Goal: Task Accomplishment & Management: Use online tool/utility

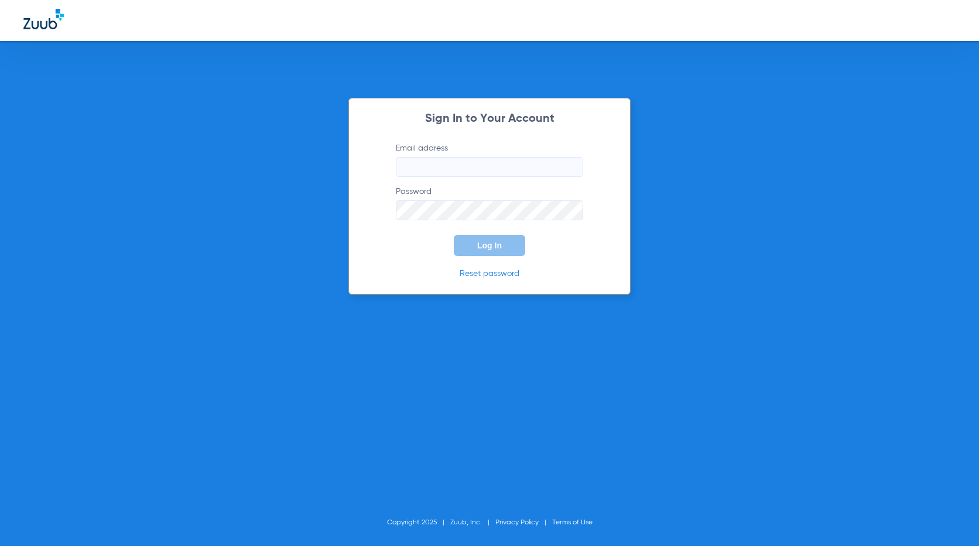
type input "[EMAIL_ADDRESS][DOMAIN_NAME]"
click at [493, 258] on div "Sign In to Your Account Email address [EMAIL_ADDRESS][DOMAIN_NAME] Password Log…" at bounding box center [489, 196] width 282 height 197
click at [500, 250] on span "Log In" at bounding box center [489, 245] width 25 height 9
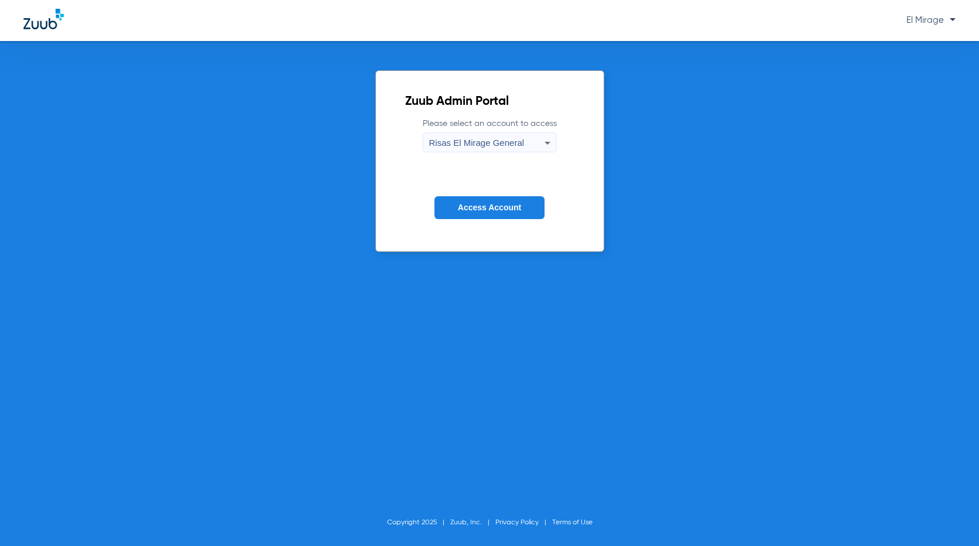
click at [22, 442] on div "Zuub Admin Portal Please select an account to access Risas El Mirage General Ac…" at bounding box center [489, 293] width 979 height 505
click at [505, 211] on span "Access Account" at bounding box center [489, 207] width 63 height 9
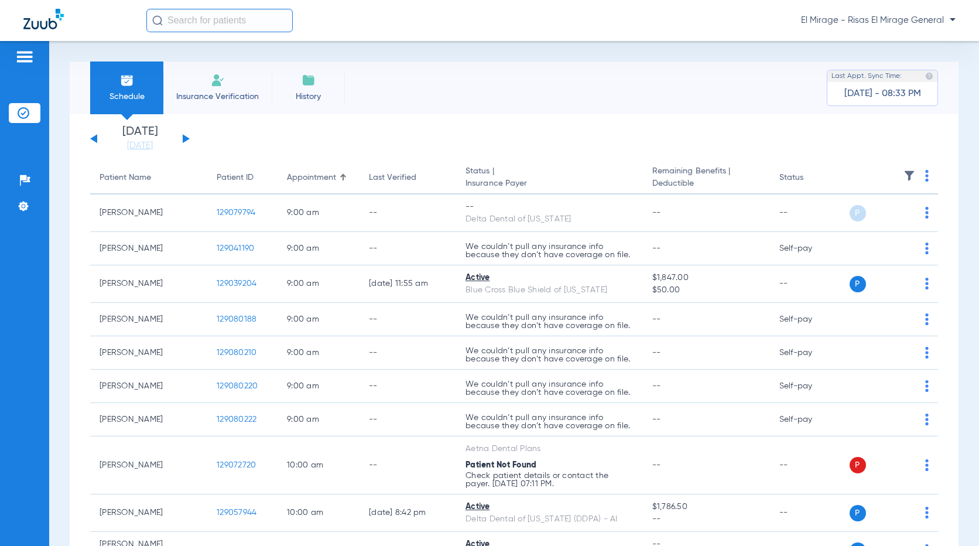
click at [410, 128] on app-single-date-navigator "[DATE] [DATE] [DATE] [DATE] [DATE] [DATE] [DATE] [DATE] [DATE] [DATE] [DATE] [D…" at bounding box center [514, 139] width 848 height 26
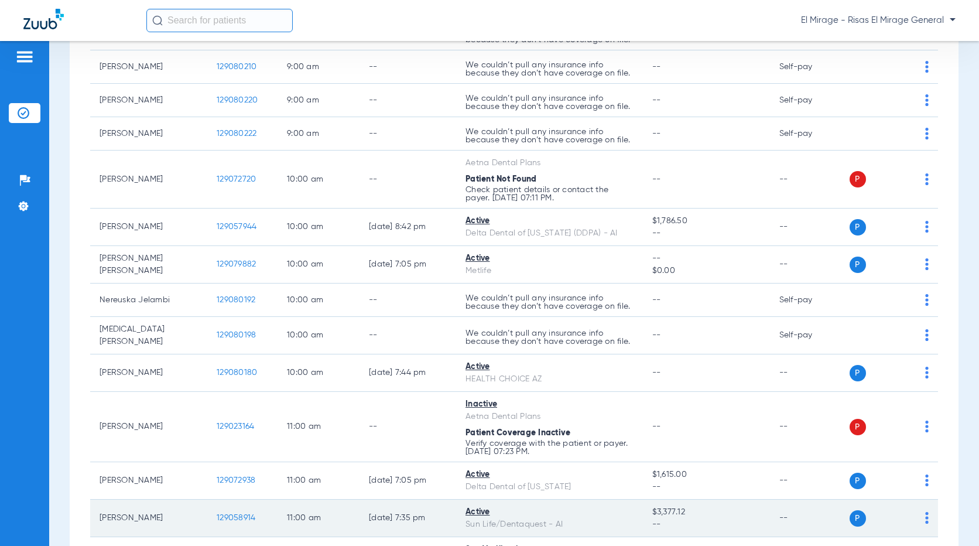
scroll to position [227, 0]
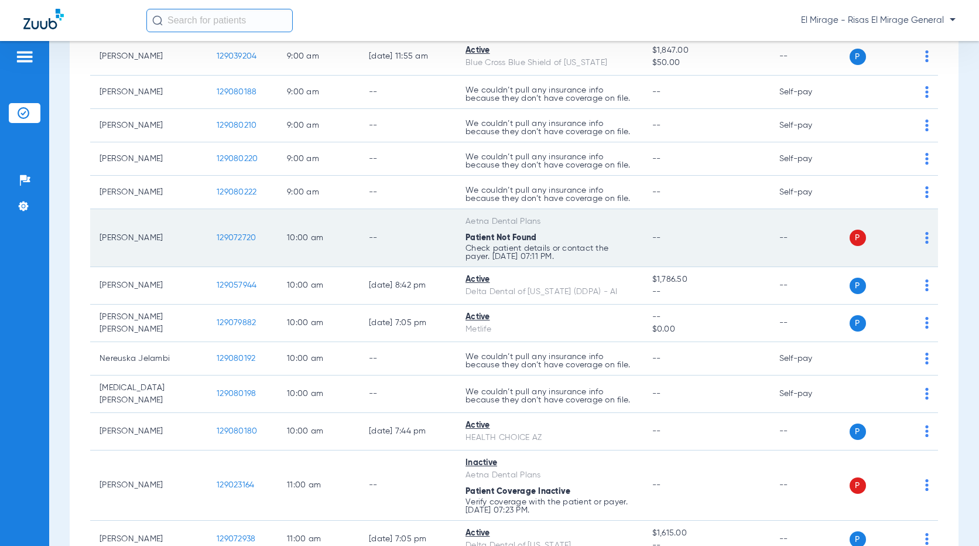
click at [241, 236] on span "129072720" at bounding box center [236, 238] width 39 height 8
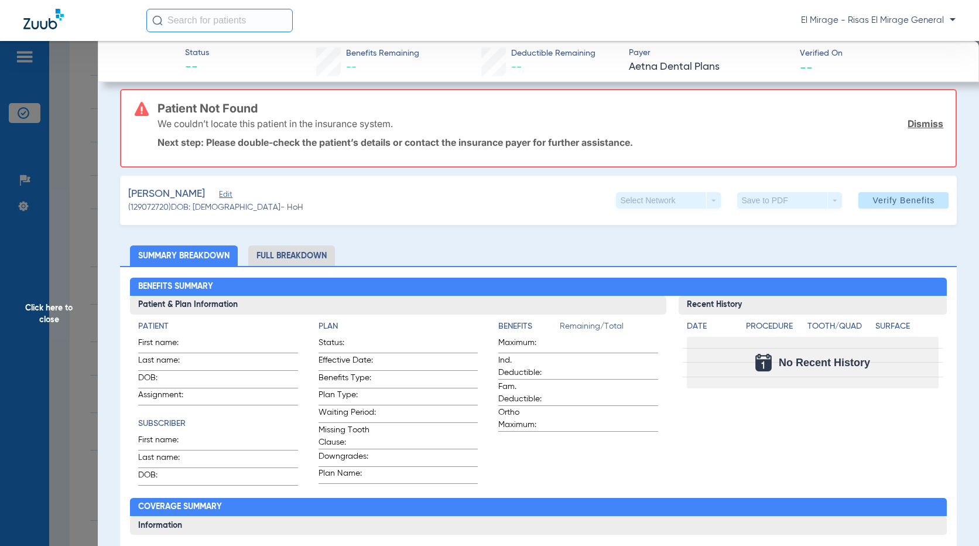
scroll to position [0, 0]
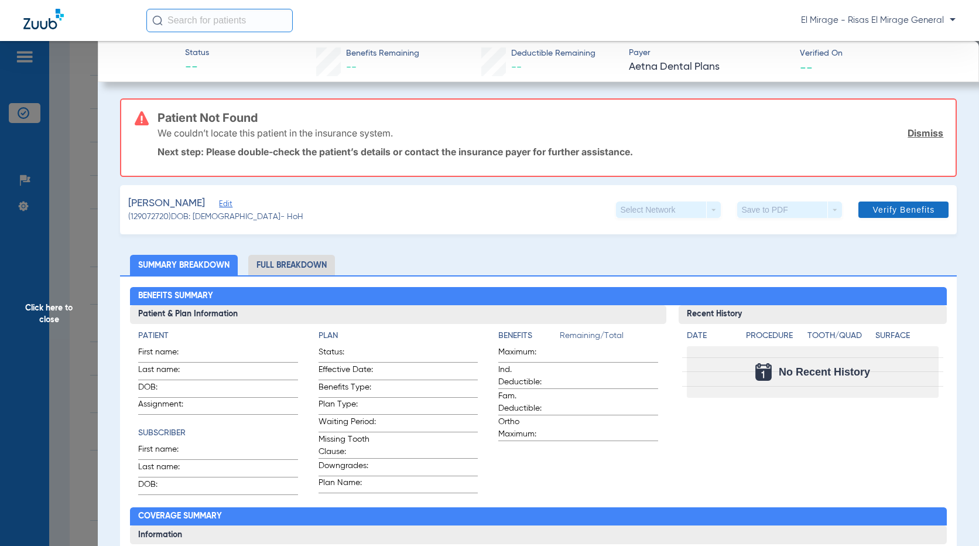
click at [916, 135] on link "Dismiss" at bounding box center [926, 133] width 36 height 12
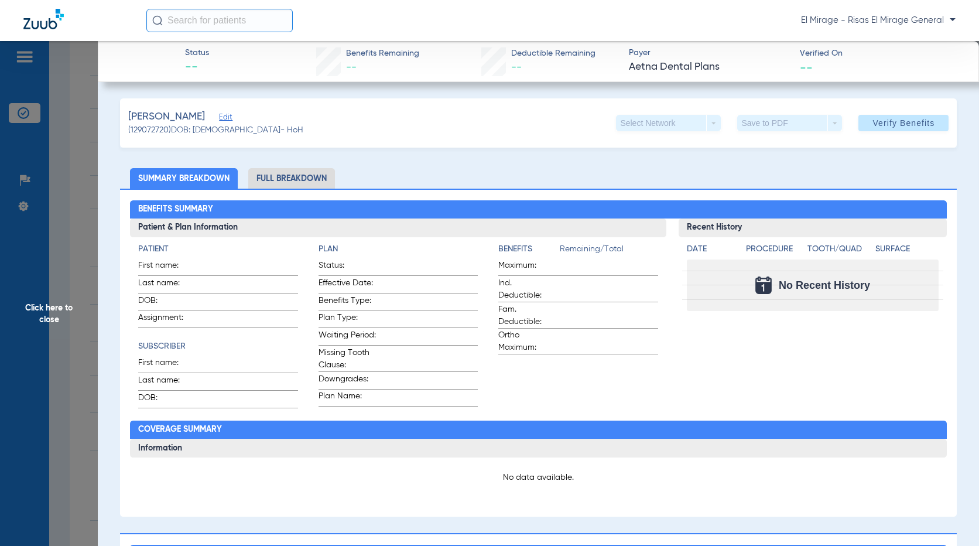
click at [87, 78] on span "Click here to close" at bounding box center [49, 314] width 98 height 546
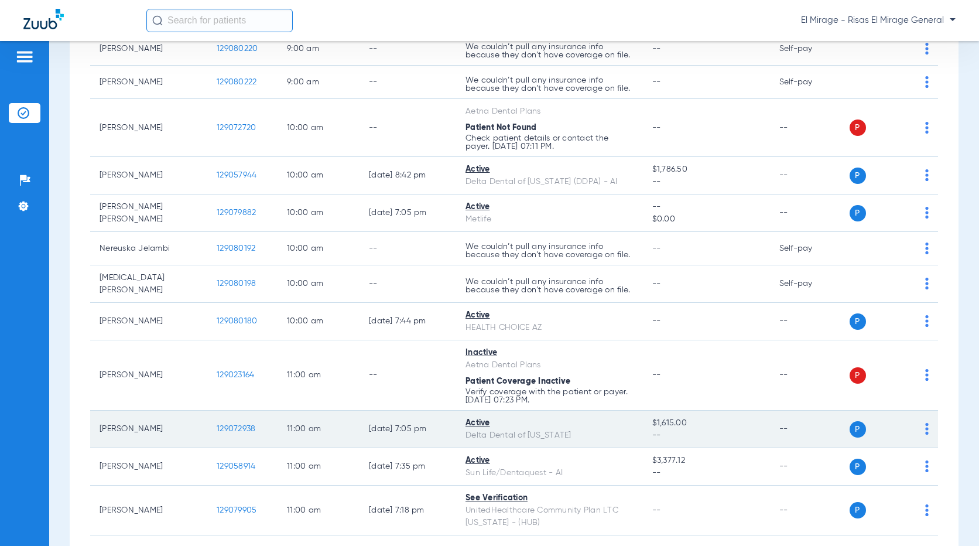
scroll to position [410, 0]
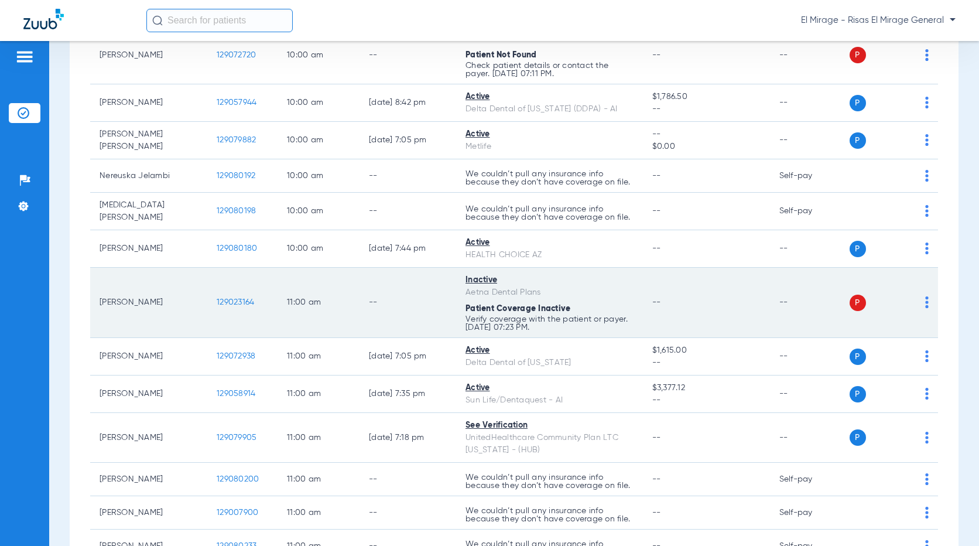
click at [234, 298] on span "129023164" at bounding box center [235, 302] width 37 height 8
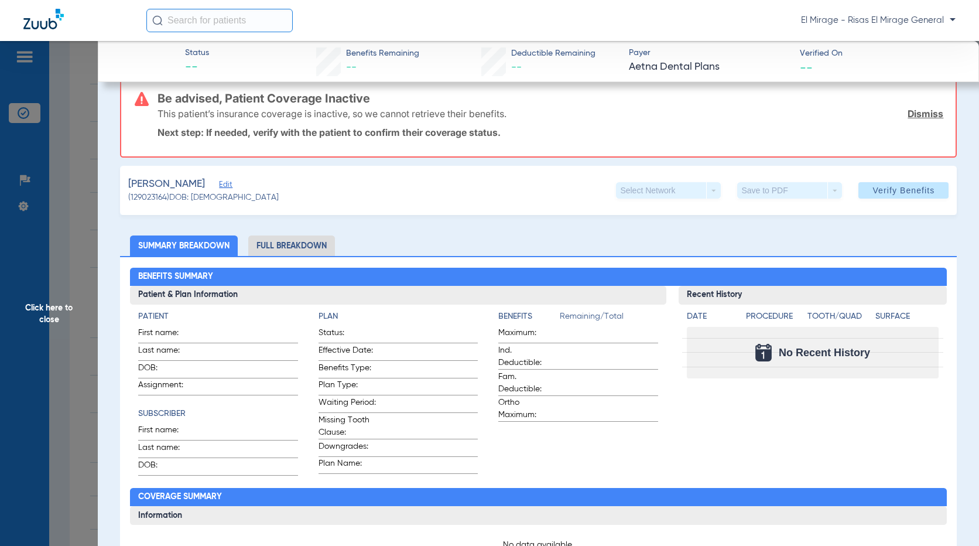
scroll to position [0, 0]
